Goal: Register for event/course

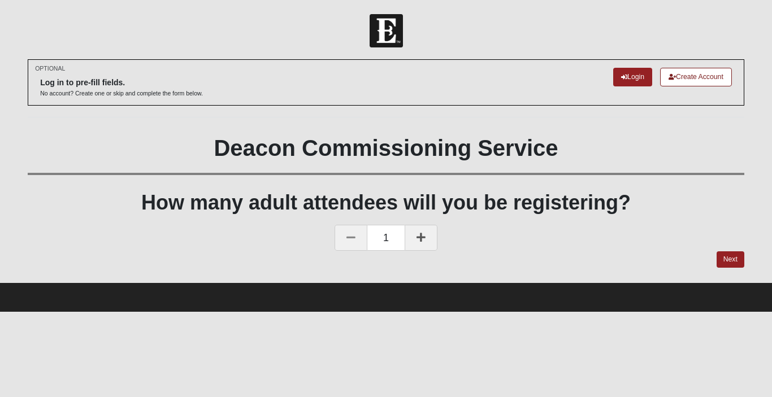
click at [429, 240] on link at bounding box center [420, 238] width 33 height 26
click at [739, 260] on link "Next" at bounding box center [730, 259] width 28 height 16
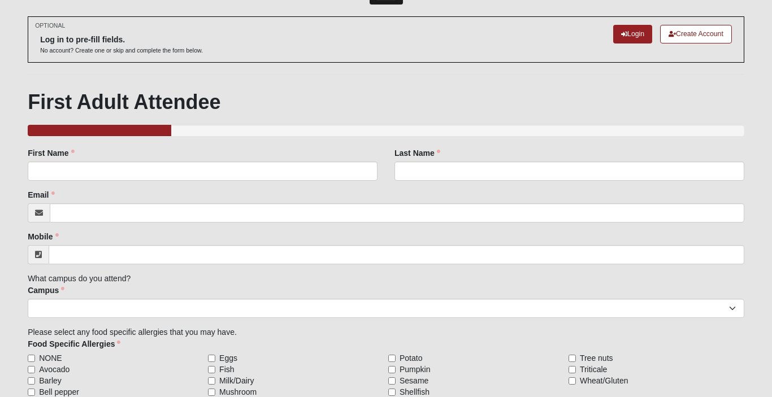
scroll to position [153, 0]
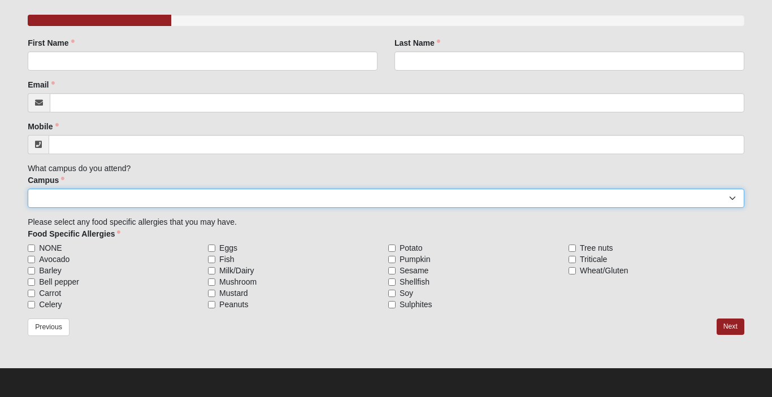
click at [351, 202] on select "[GEOGRAPHIC_DATA] [GEOGRAPHIC_DATA] (Coming Soon) Eleven22 Online [PERSON_NAME]…" at bounding box center [386, 198] width 716 height 19
select select "13"
click at [28, 189] on select "[GEOGRAPHIC_DATA] [GEOGRAPHIC_DATA] (Coming Soon) Eleven22 Online [PERSON_NAME]…" at bounding box center [386, 198] width 716 height 19
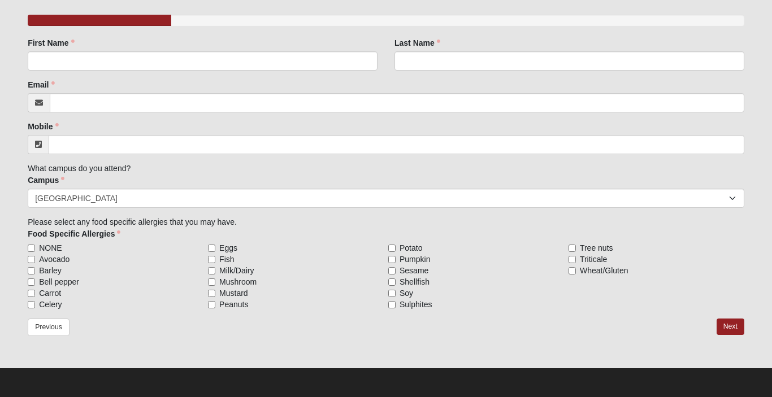
click at [356, 307] on label "Peanuts" at bounding box center [296, 304] width 176 height 11
click at [215, 307] on input "Peanuts" at bounding box center [211, 304] width 7 height 7
click at [356, 307] on label "Peanuts" at bounding box center [296, 304] width 176 height 11
click at [215, 307] on input "Peanuts" at bounding box center [211, 304] width 7 height 7
checkbox input "false"
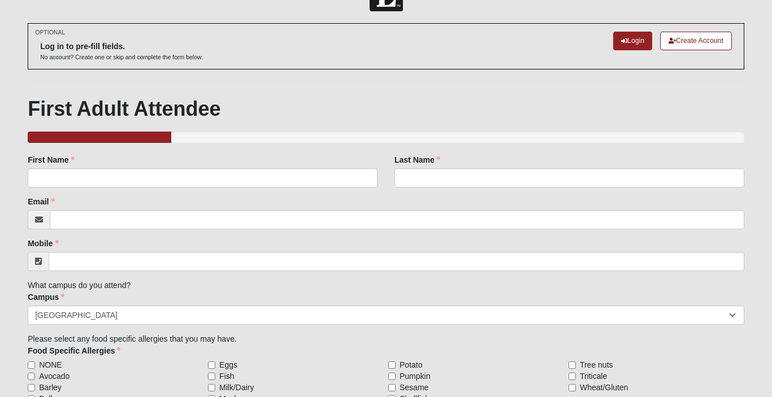
scroll to position [0, 0]
